Goal: Consume media (video, audio)

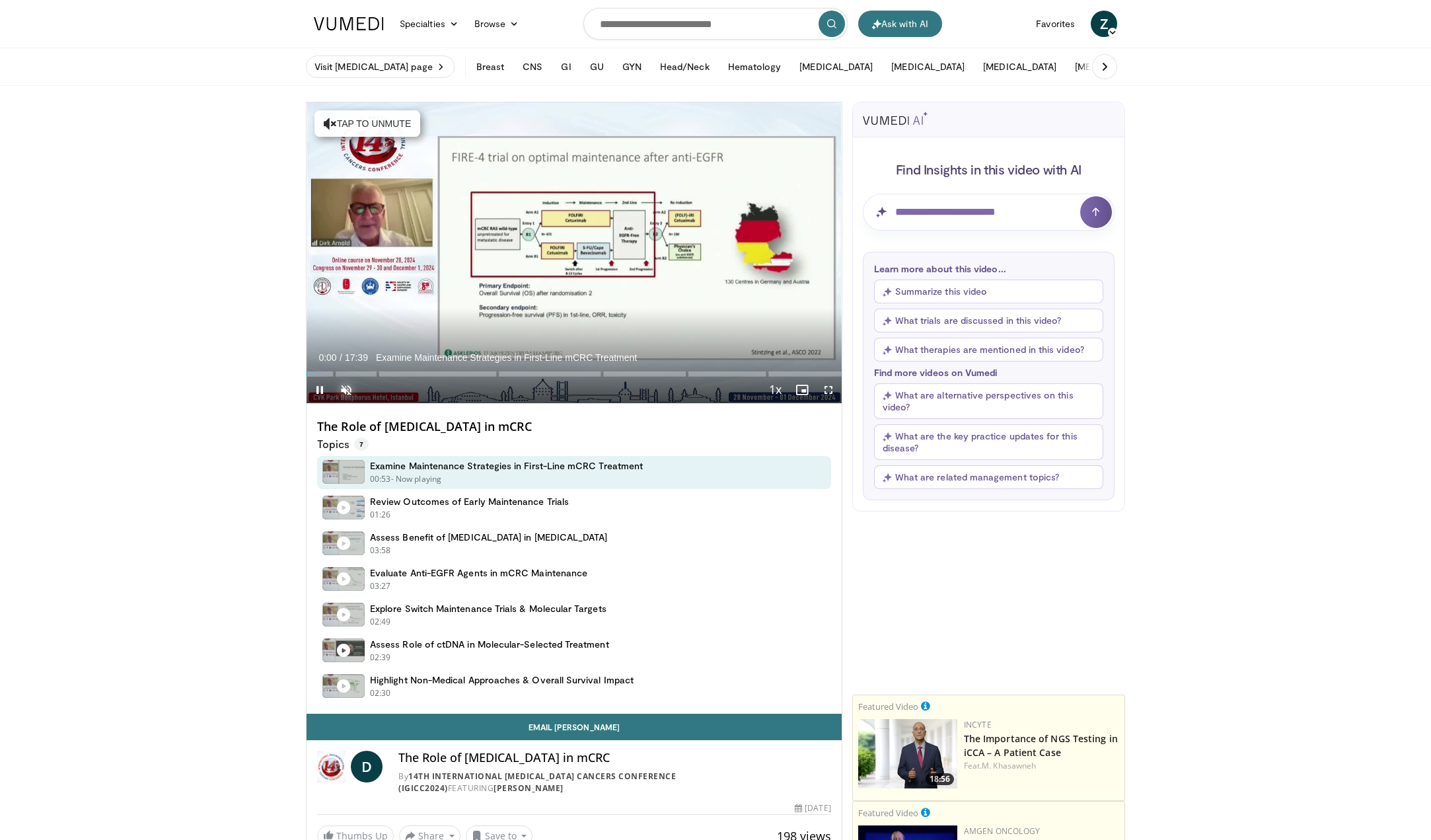
click at [343, 387] on span "Video Player" at bounding box center [345, 389] width 26 height 26
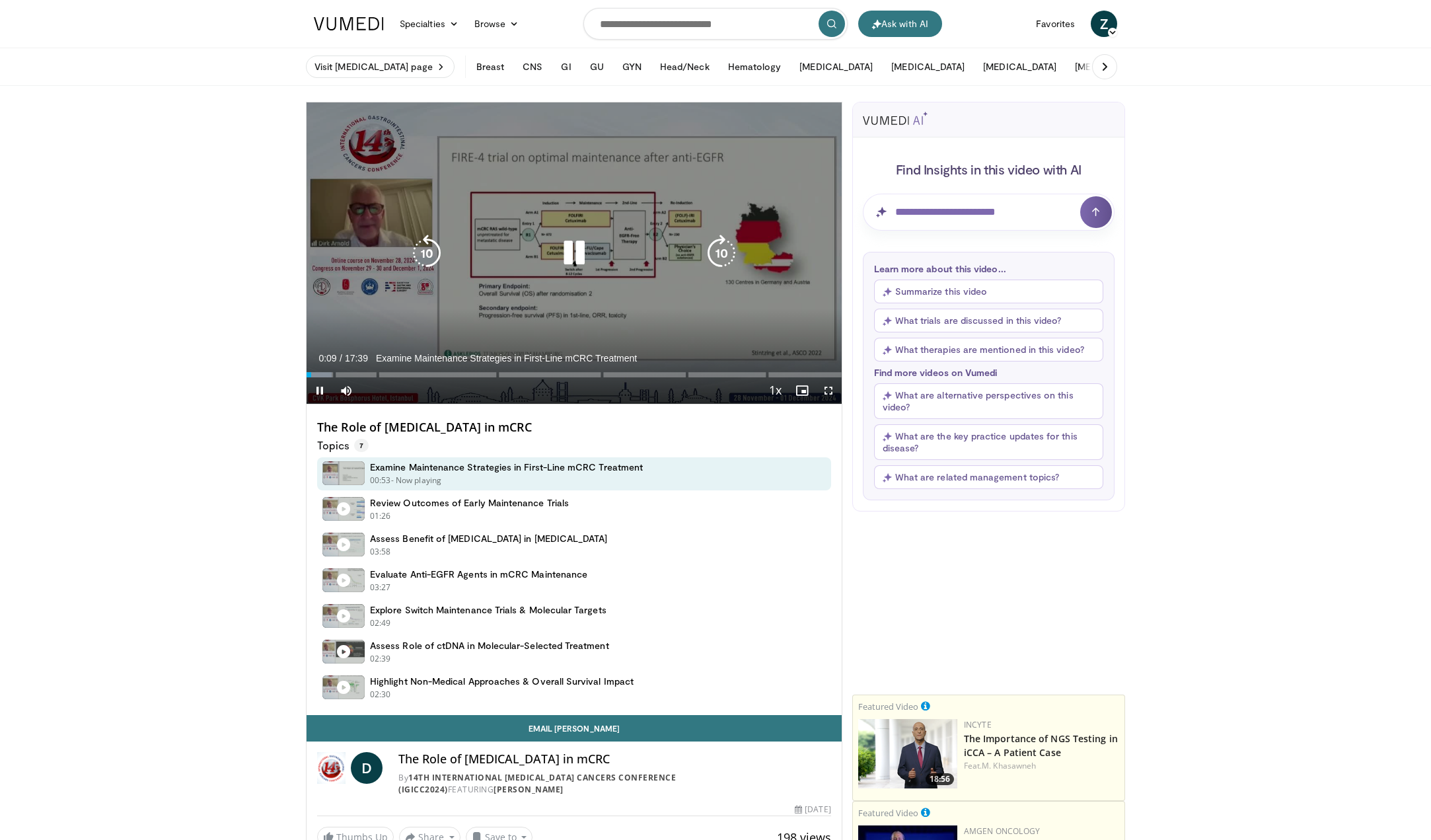
click at [573, 252] on icon "Video Player" at bounding box center [574, 253] width 37 height 37
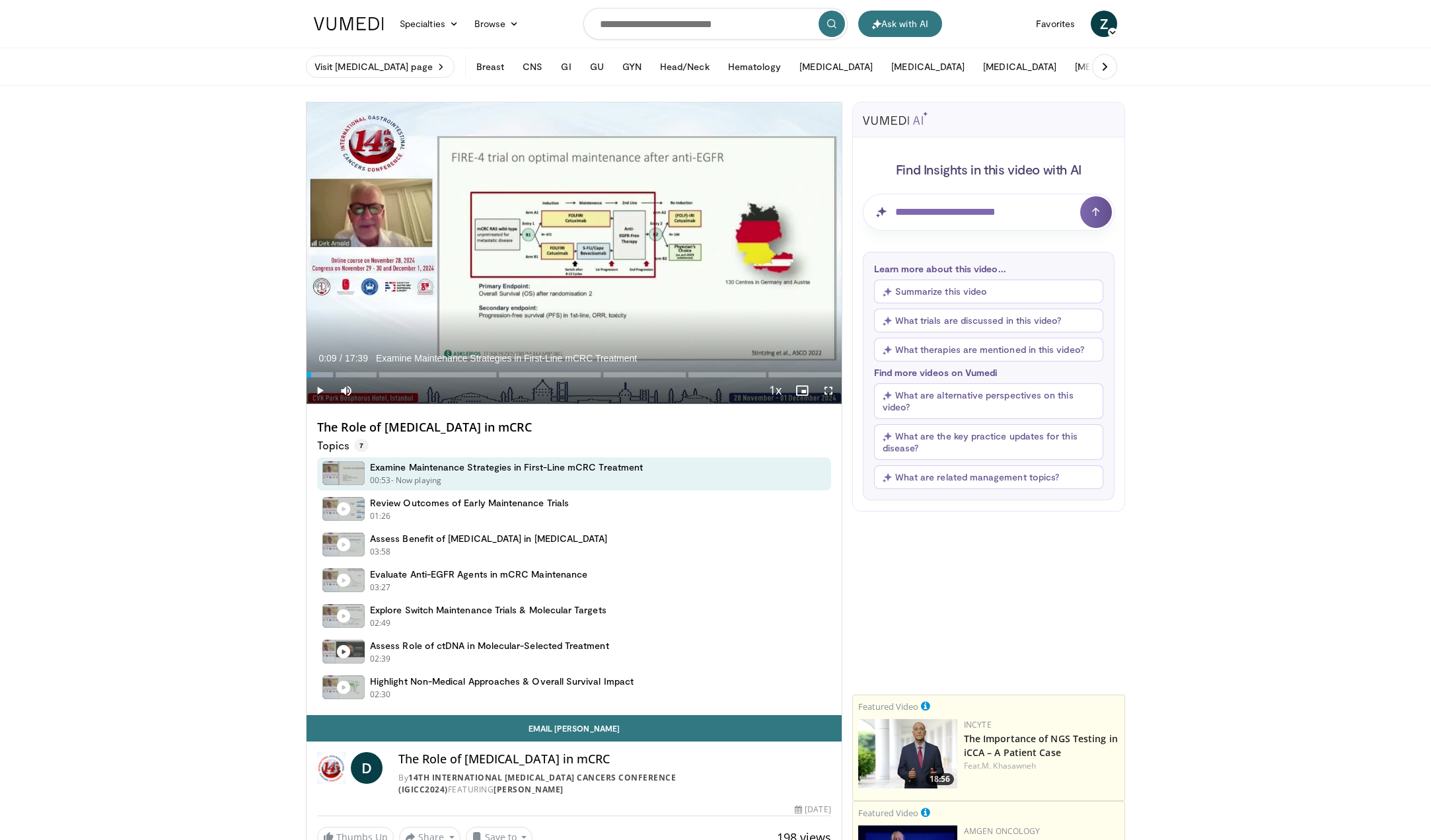
click at [1110, 33] on icon at bounding box center [1113, 32] width 9 height 9
